Goal: Task Accomplishment & Management: Use online tool/utility

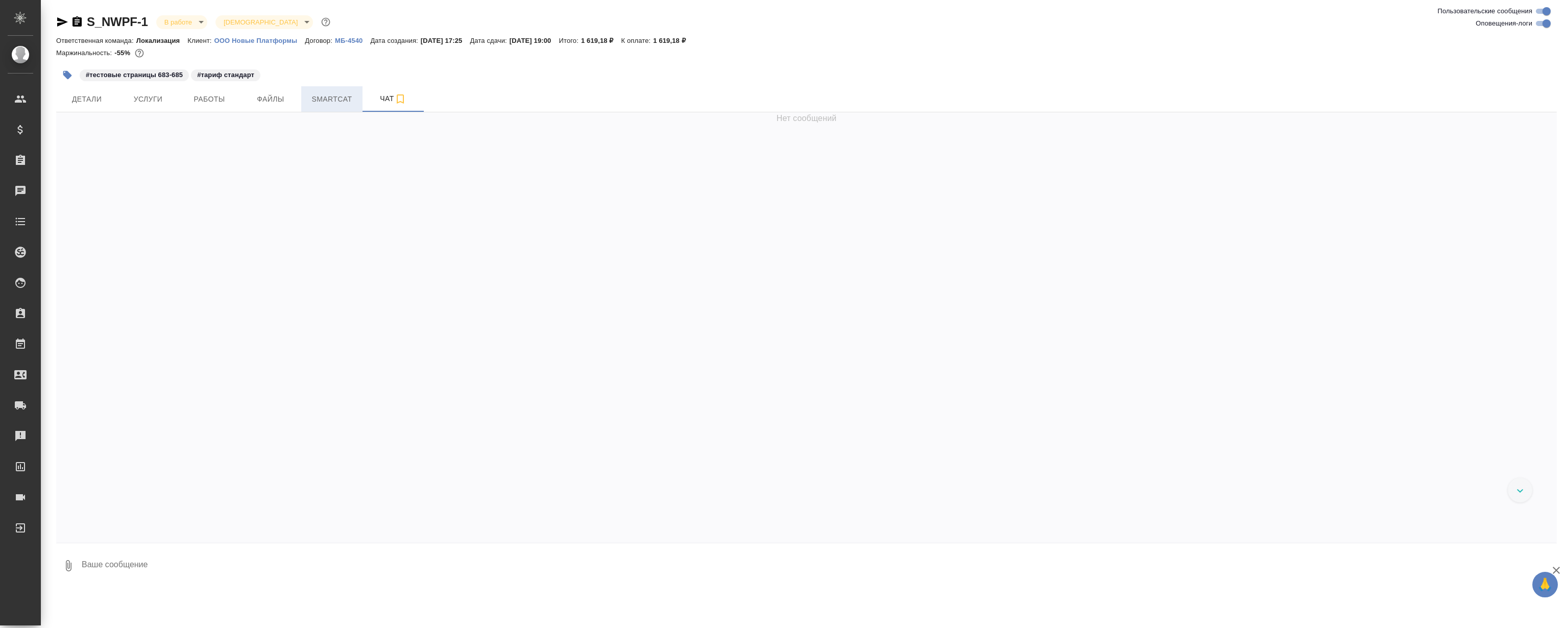
scroll to position [20701, 0]
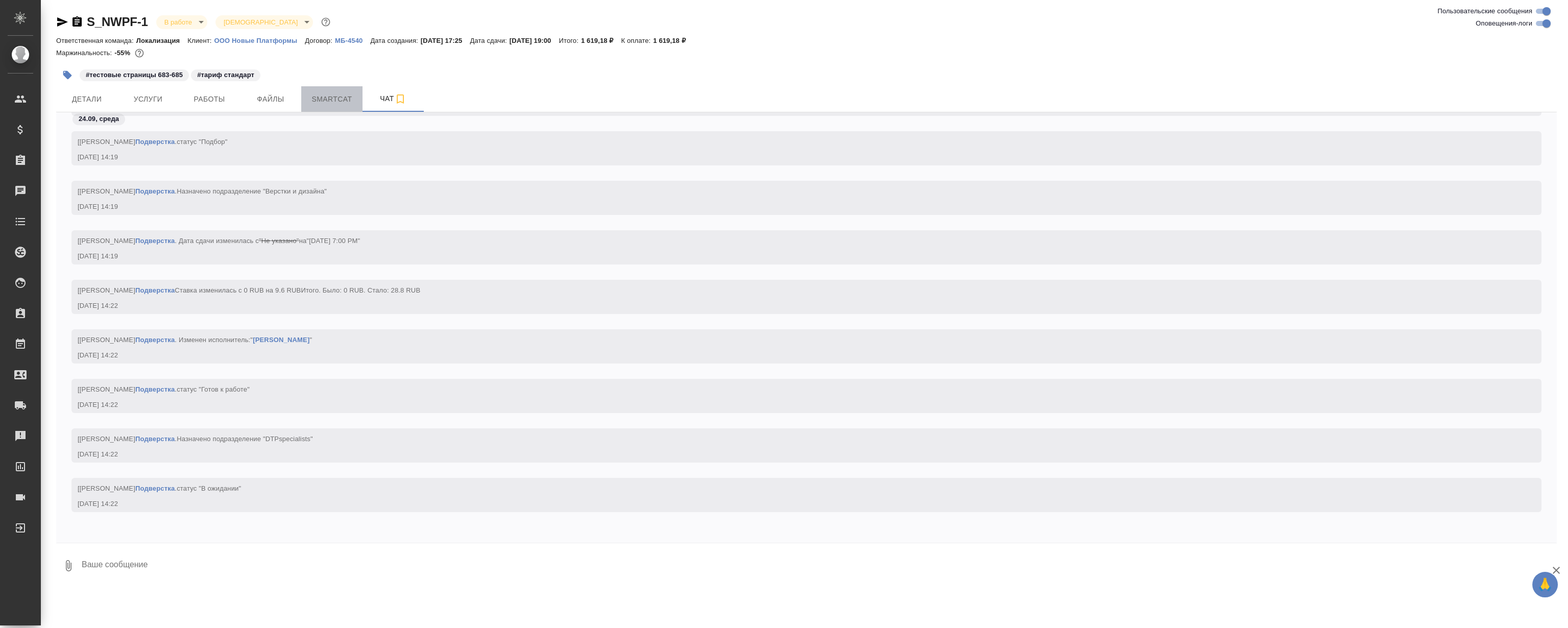
click at [327, 97] on span "Smartcat" at bounding box center [332, 99] width 49 height 13
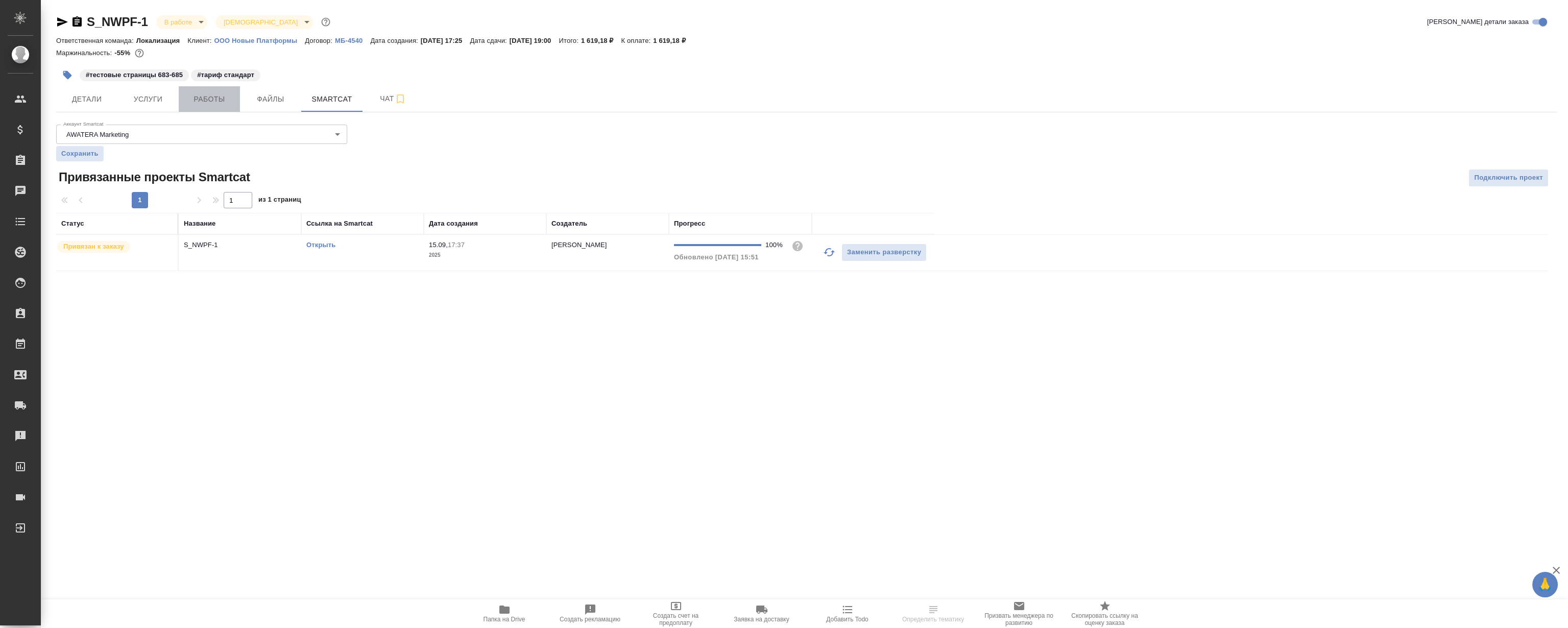
click at [207, 99] on span "Работы" at bounding box center [210, 99] width 49 height 13
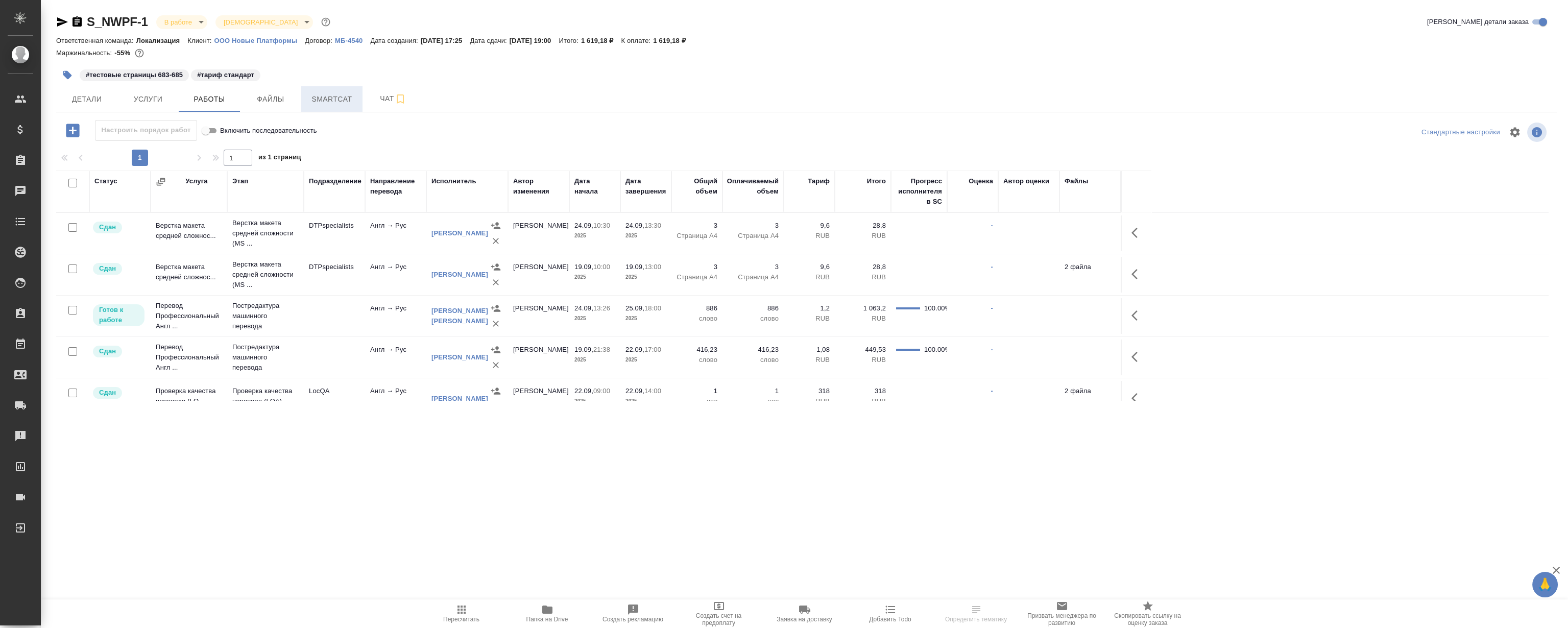
click at [332, 97] on span "Smartcat" at bounding box center [332, 99] width 49 height 13
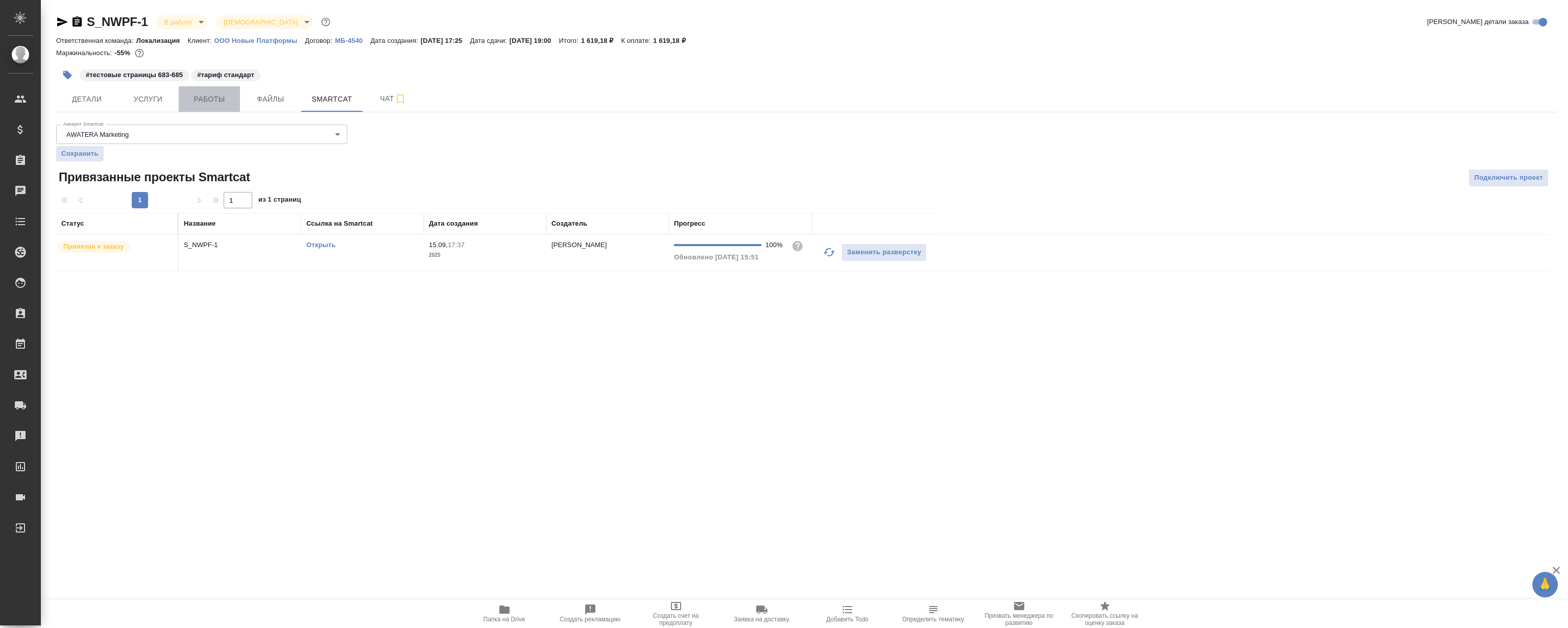
click at [227, 103] on span "Работы" at bounding box center [210, 99] width 49 height 13
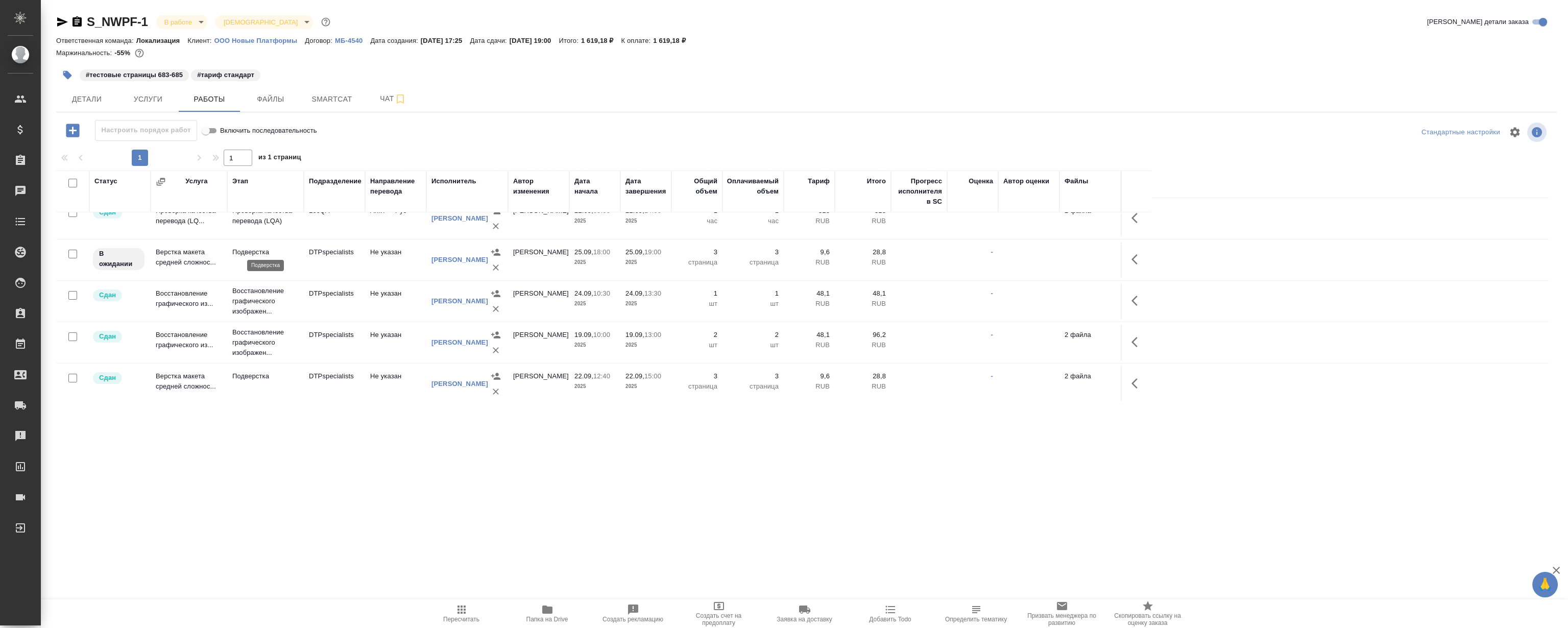
scroll to position [184, 0]
click at [334, 88] on button "Smartcat" at bounding box center [332, 99] width 61 height 26
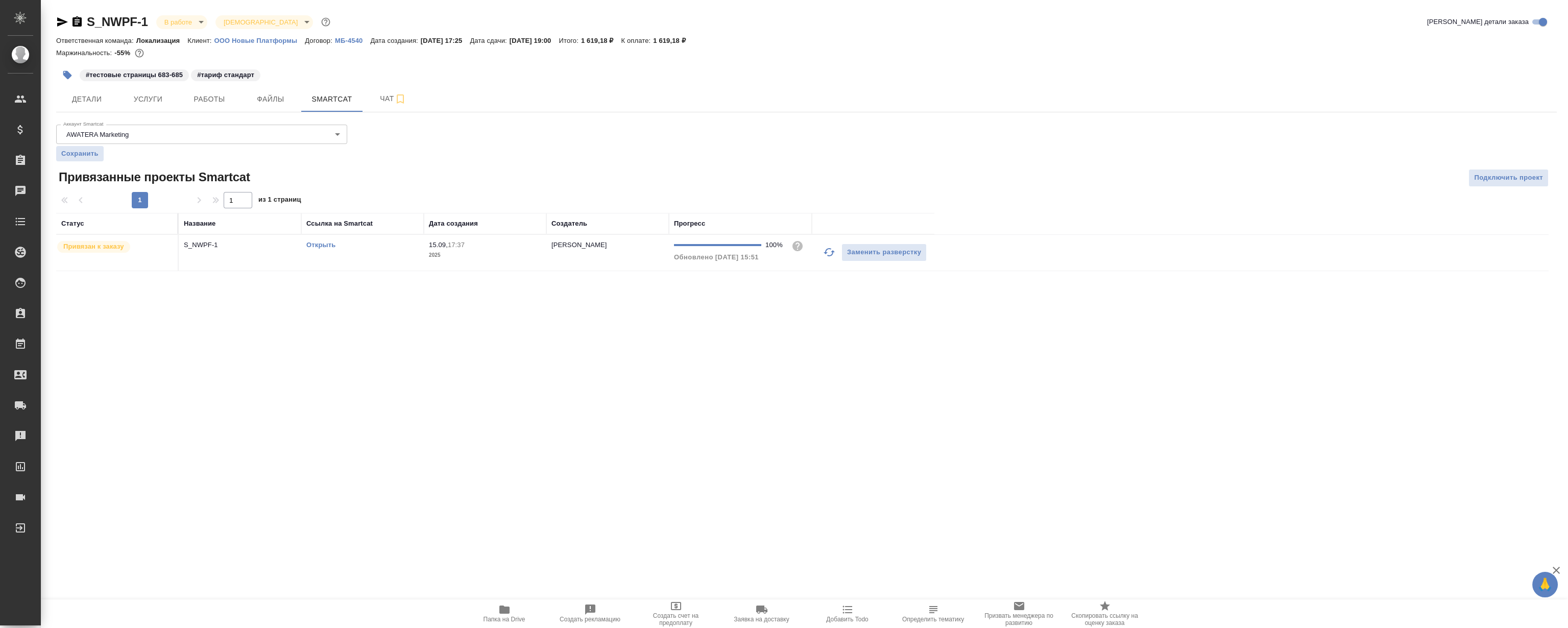
click at [323, 244] on link "Открыть" at bounding box center [320, 245] width 29 height 8
click at [280, 102] on span "Файлы" at bounding box center [271, 99] width 49 height 13
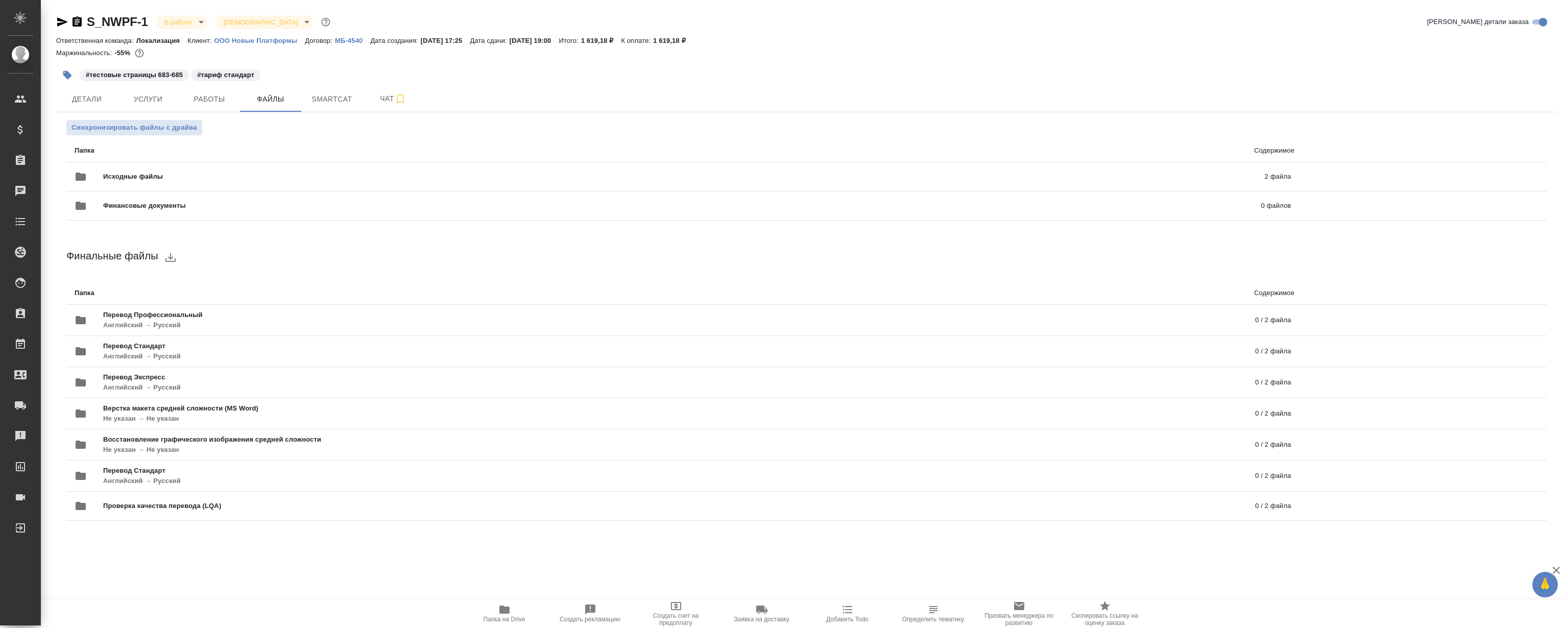
click at [492, 611] on span "Папка на Drive" at bounding box center [504, 614] width 73 height 20
